Goal: Information Seeking & Learning: Find specific fact

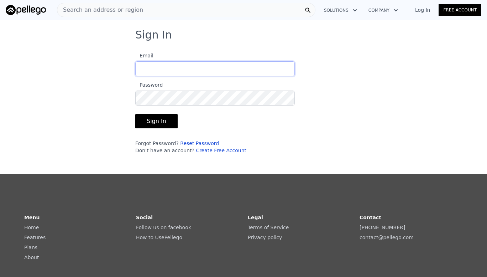
type input "[EMAIL_ADDRESS][DOMAIN_NAME]"
click at [147, 124] on button "Sign In" at bounding box center [156, 121] width 42 height 14
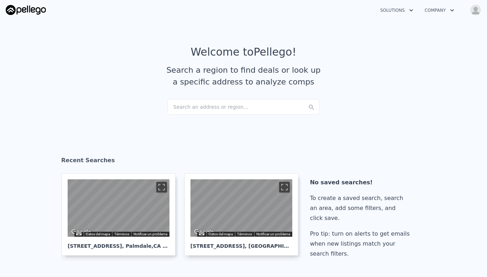
click at [223, 108] on div "Search an address or region..." at bounding box center [243, 107] width 152 height 16
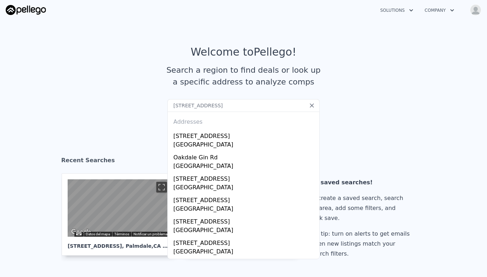
click at [223, 108] on input "[STREET_ADDRESS]" at bounding box center [243, 105] width 152 height 13
click at [257, 104] on input "[STREET_ADDRESS]" at bounding box center [243, 105] width 152 height 13
type input "[STREET_ADDRESS]"
click at [309, 103] on icon at bounding box center [312, 105] width 7 height 7
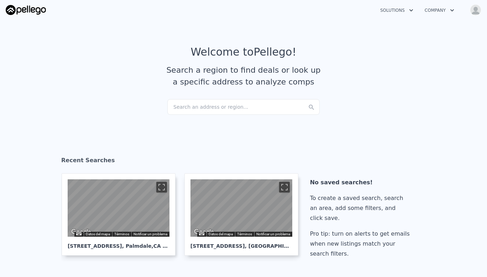
click at [239, 107] on div "Search an address or region..." at bounding box center [243, 107] width 152 height 16
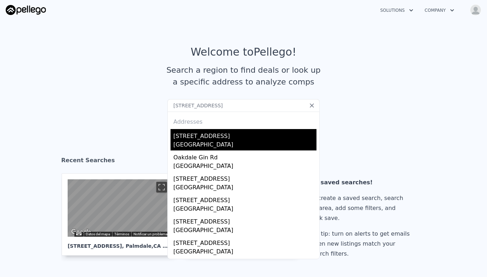
type input "[STREET_ADDRESS]"
click at [217, 144] on div "[GEOGRAPHIC_DATA]" at bounding box center [245, 145] width 143 height 10
